Goal: Information Seeking & Learning: Learn about a topic

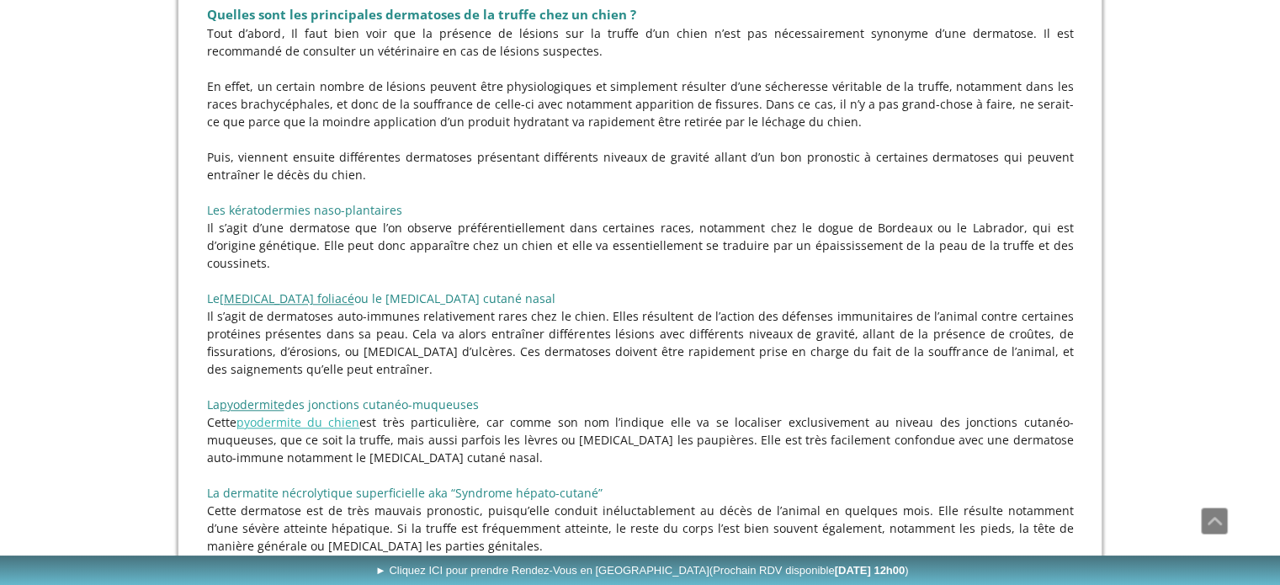
scroll to position [1678, 0]
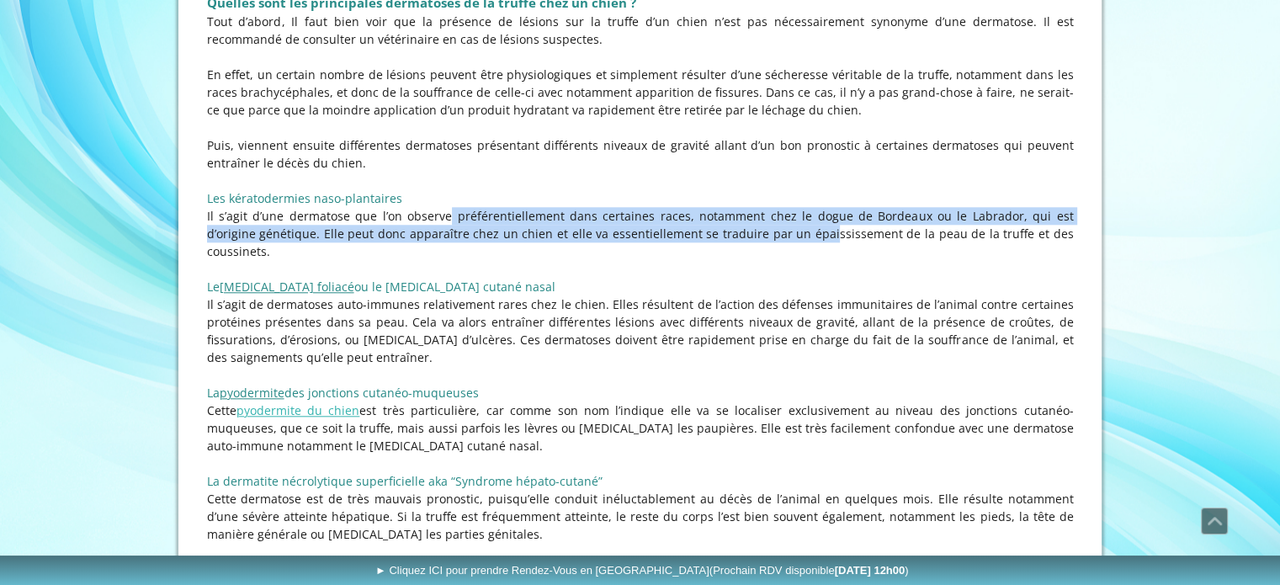
drag, startPoint x: 385, startPoint y: 212, endPoint x: 706, endPoint y: 237, distance: 322.4
click at [706, 237] on p "Il s’agit d’une dermatose que l’on observe préférentiellement dans certaines ra…" at bounding box center [640, 233] width 867 height 53
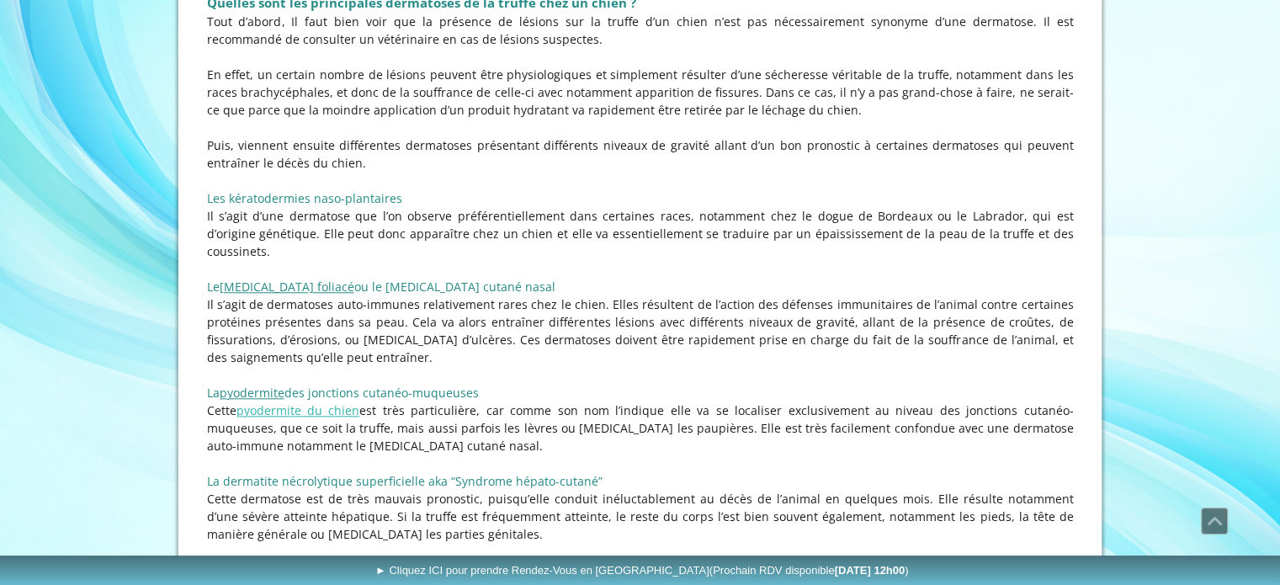
click at [704, 343] on p "Il s’agit de dermatoses auto-immunes relativement rares chez le chien. Elles ré…" at bounding box center [640, 330] width 867 height 71
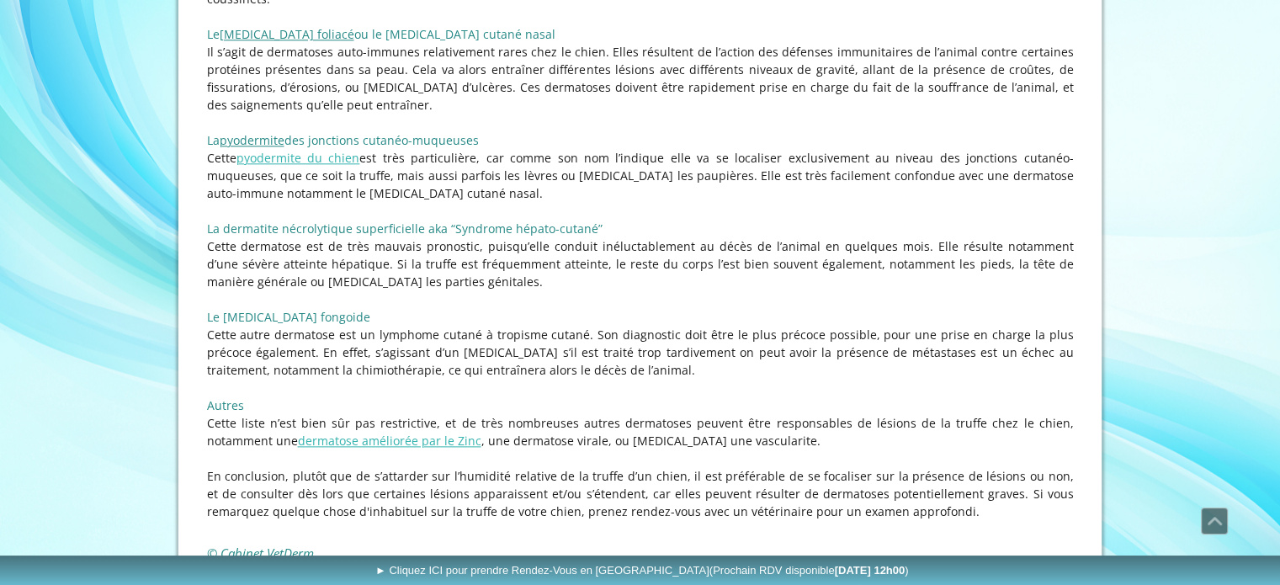
scroll to position [1847, 0]
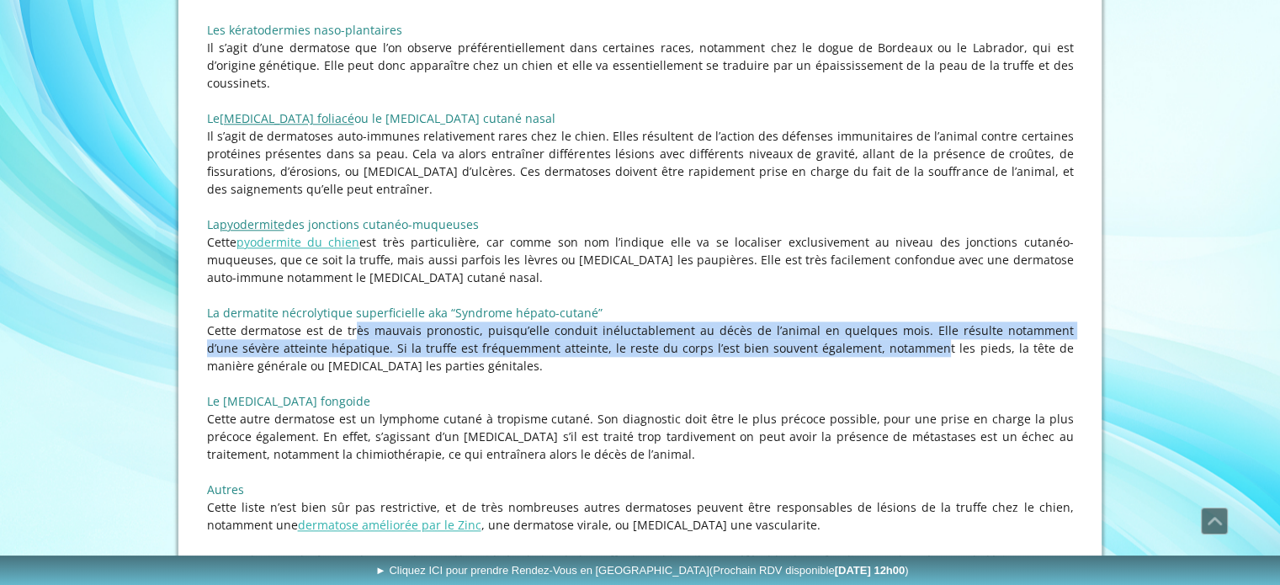
drag, startPoint x: 303, startPoint y: 316, endPoint x: 838, endPoint y: 336, distance: 535.7
click at [838, 336] on p "Cette dermatose est de très mauvais pronostic, puisqu’elle conduit inéluctablem…" at bounding box center [640, 348] width 867 height 53
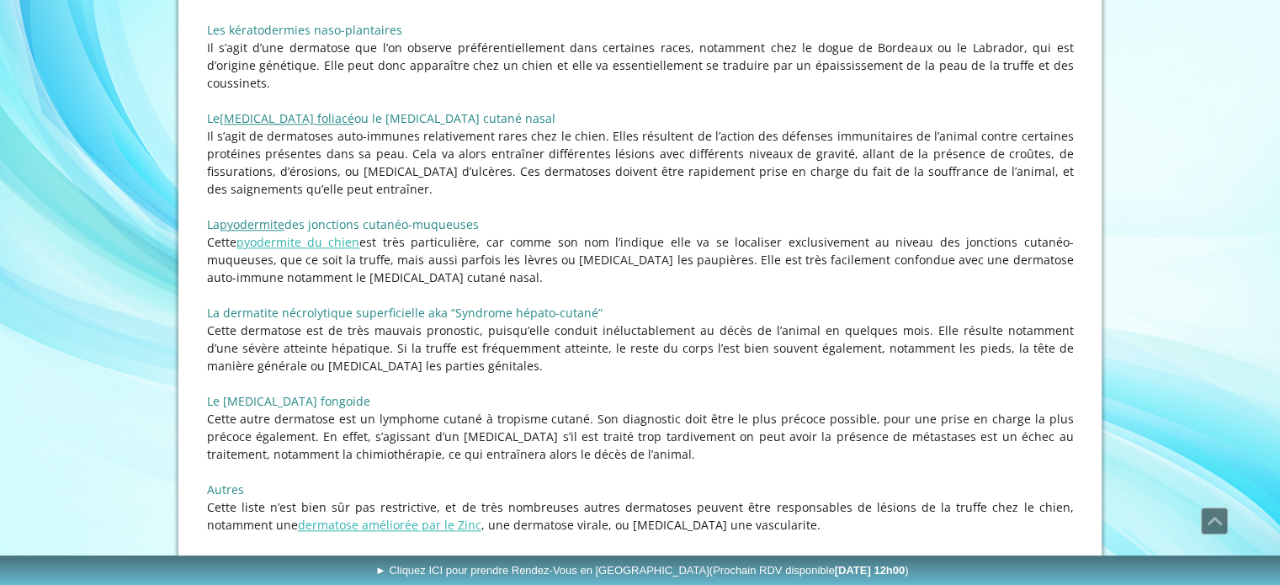
click at [913, 334] on p "Cette dermatose est de très mauvais pronostic, puisqu’elle conduit inéluctablem…" at bounding box center [640, 348] width 867 height 53
drag, startPoint x: 221, startPoint y: 295, endPoint x: 346, endPoint y: 290, distance: 124.7
click at [346, 305] on span "La dermatite nécrolytique superficielle aka “Syndrome hépato-cutané”" at bounding box center [405, 313] width 396 height 16
copy span "dermatite nécrolytique"
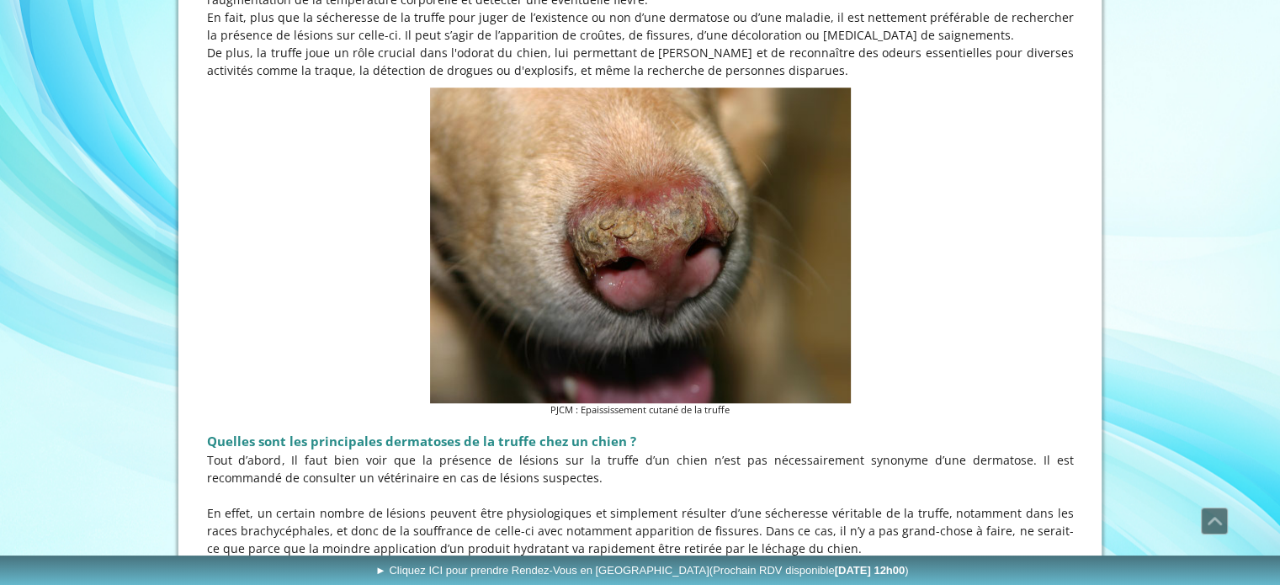
scroll to position [1426, 0]
